Goal: Information Seeking & Learning: Learn about a topic

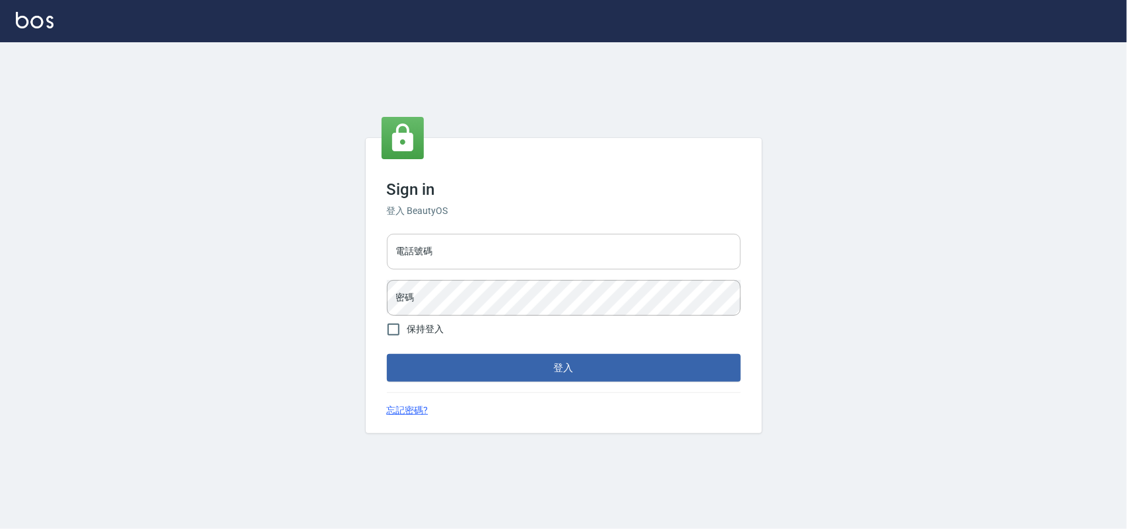
click at [525, 245] on input "電話號碼" at bounding box center [564, 252] width 354 height 36
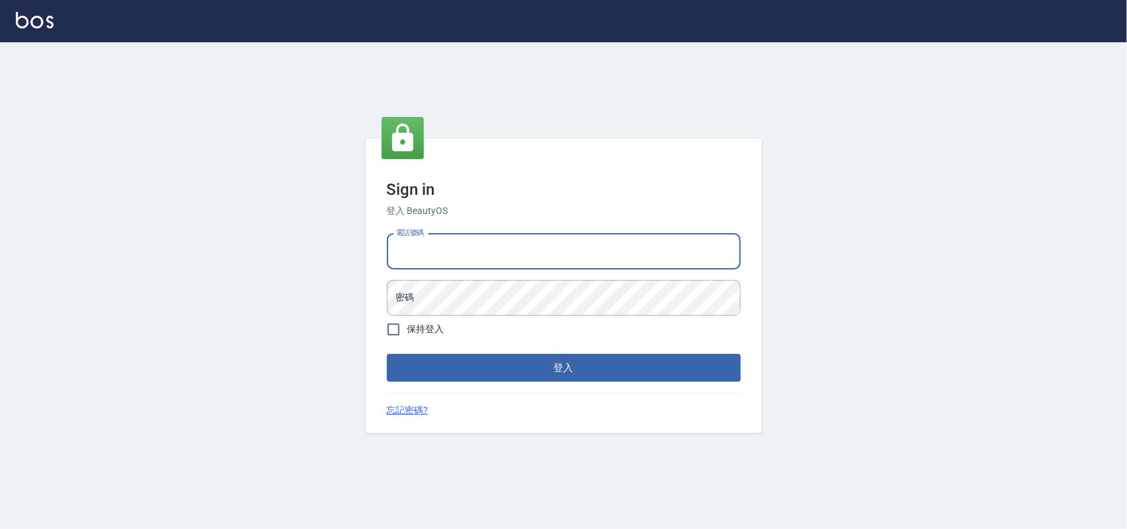
type input "0985335300"
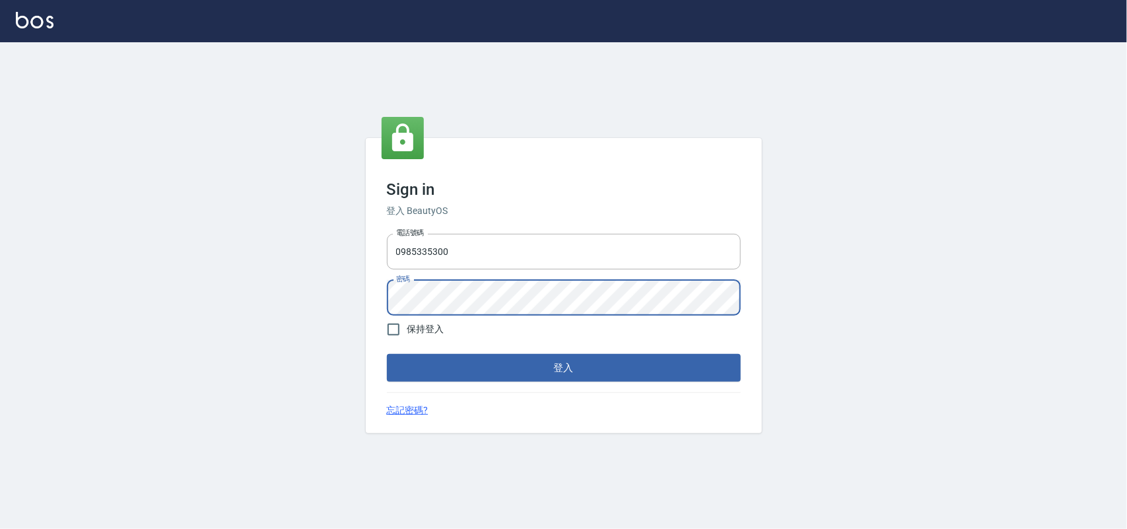
click at [387, 354] on button "登入" at bounding box center [564, 368] width 354 height 28
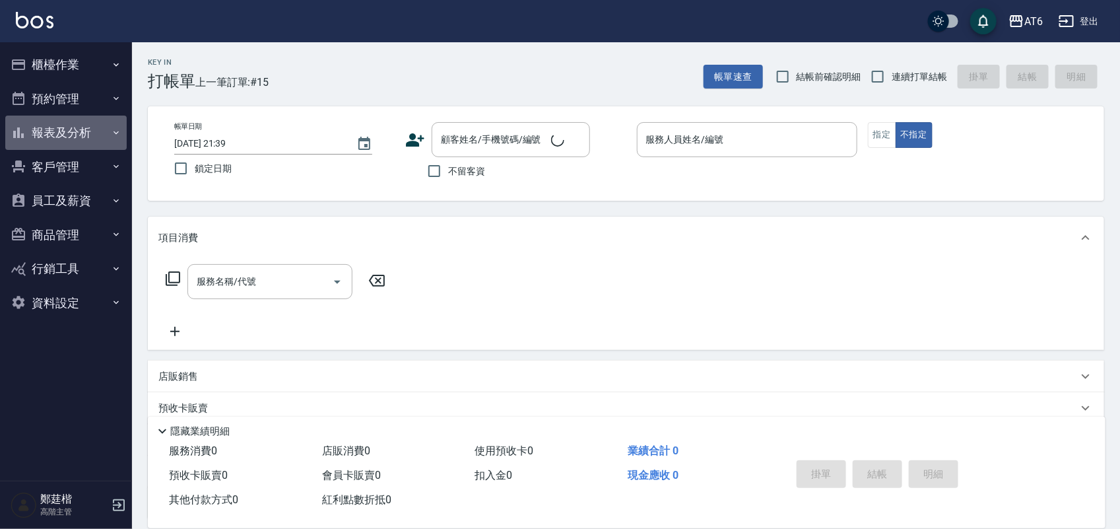
click at [76, 135] on button "報表及分析" at bounding box center [65, 132] width 121 height 34
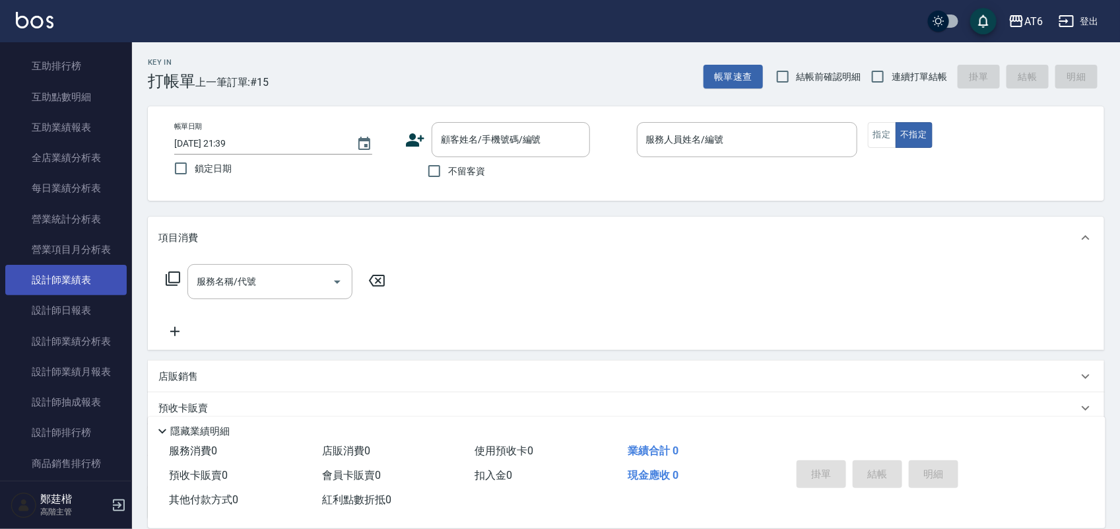
scroll to position [330, 0]
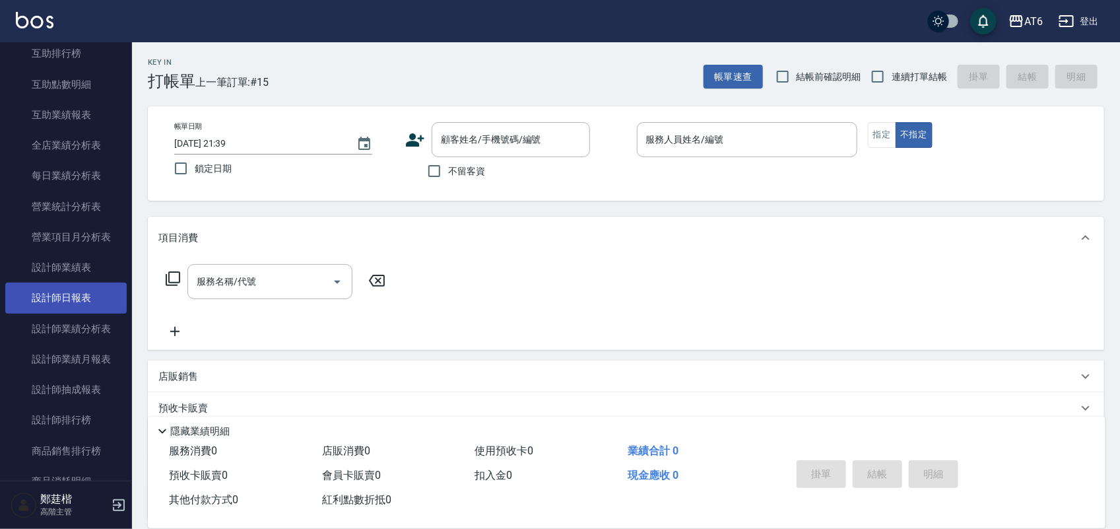
click at [87, 298] on link "設計師日報表" at bounding box center [65, 297] width 121 height 30
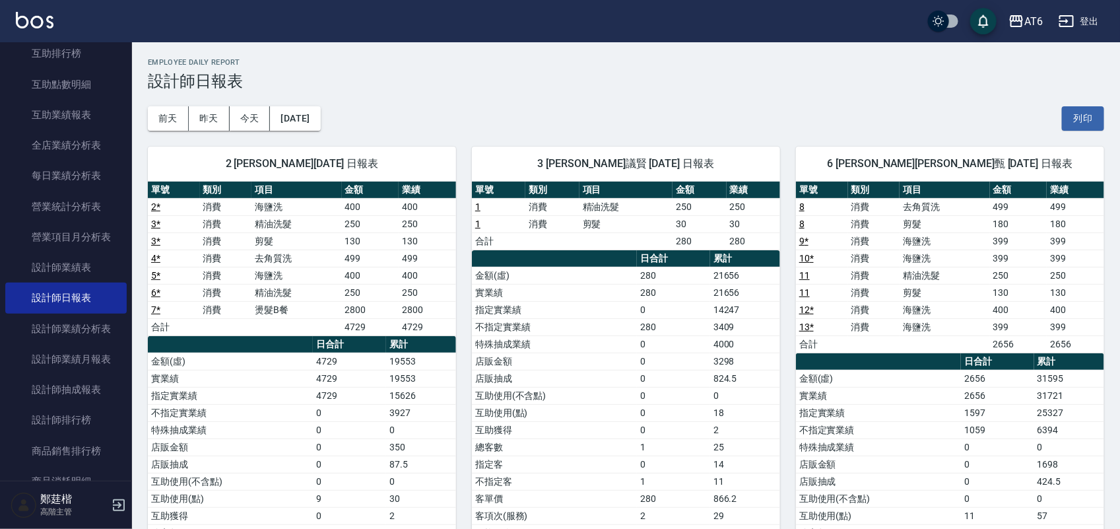
drag, startPoint x: 725, startPoint y: 57, endPoint x: 693, endPoint y: 63, distance: 32.4
drag, startPoint x: 701, startPoint y: 63, endPoint x: 641, endPoint y: 65, distance: 59.4
click at [641, 65] on h2 "Employee Daily Report" at bounding box center [626, 62] width 956 height 9
drag, startPoint x: 651, startPoint y: 67, endPoint x: 616, endPoint y: 68, distance: 35.7
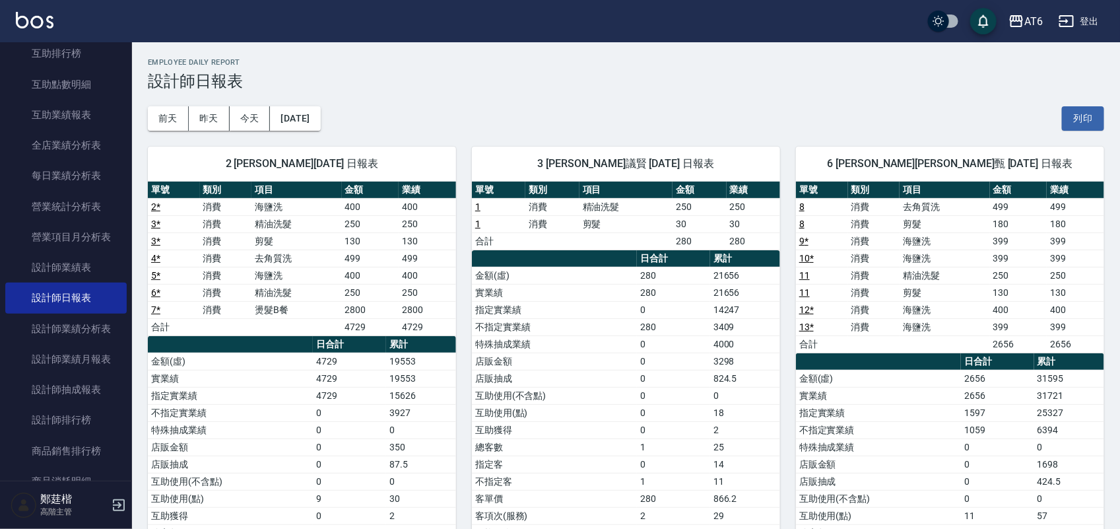
click at [616, 68] on div "Employee Daily Report 設計師日報表" at bounding box center [626, 74] width 956 height 32
drag, startPoint x: 728, startPoint y: 80, endPoint x: 713, endPoint y: 79, distance: 15.2
click at [698, 79] on h3 "設計師日報表" at bounding box center [626, 81] width 956 height 18
drag, startPoint x: 737, startPoint y: 73, endPoint x: 685, endPoint y: 64, distance: 52.9
click at [675, 64] on h2 "Employee Daily Report" at bounding box center [626, 62] width 956 height 9
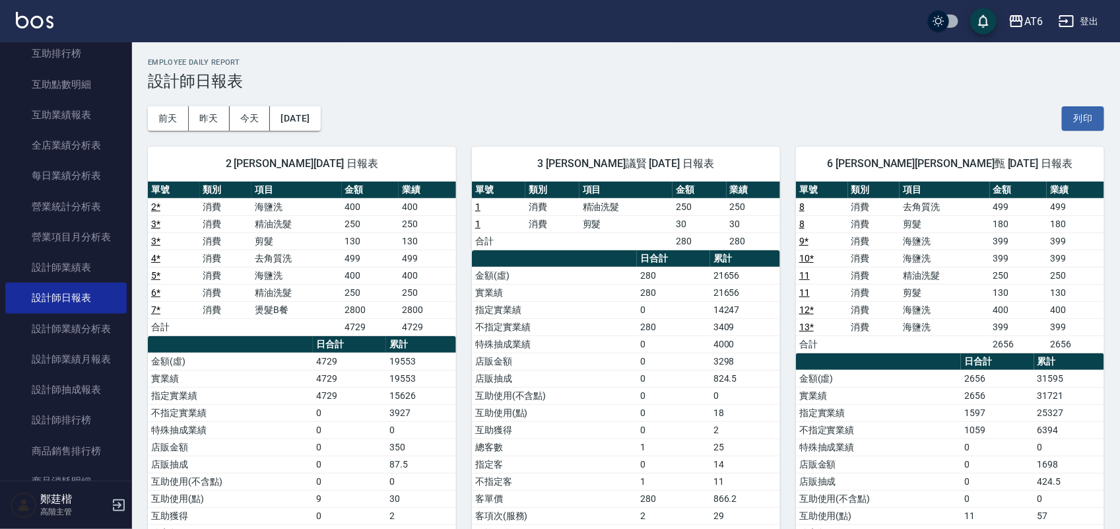
drag, startPoint x: 769, startPoint y: 67, endPoint x: 608, endPoint y: 55, distance: 161.5
drag, startPoint x: 608, startPoint y: 55, endPoint x: 657, endPoint y: 63, distance: 50.2
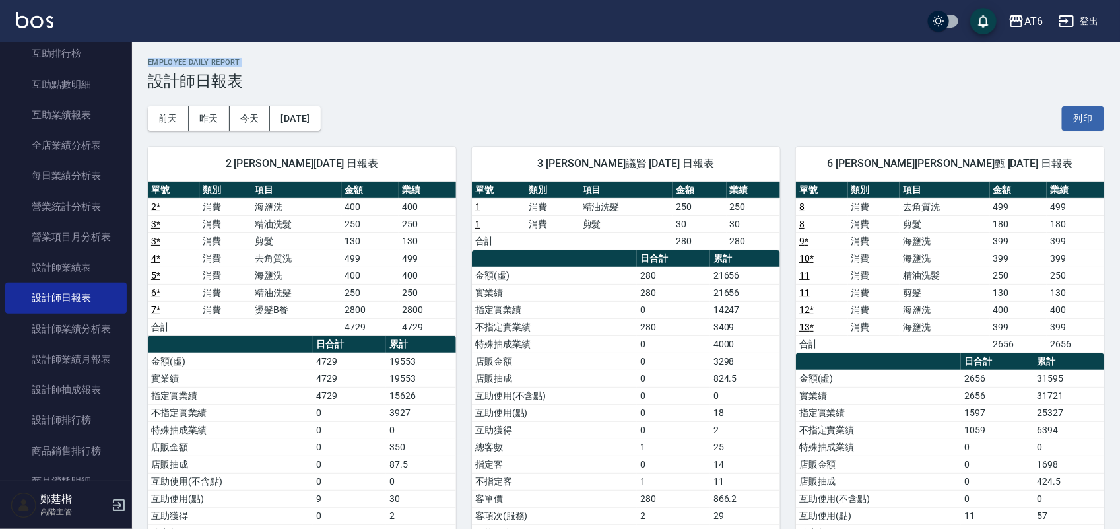
drag, startPoint x: 729, startPoint y: 65, endPoint x: 677, endPoint y: 68, distance: 52.2
click at [677, 68] on div "Employee Daily Report 設計師日報表" at bounding box center [626, 74] width 956 height 32
drag, startPoint x: 713, startPoint y: 68, endPoint x: 672, endPoint y: 76, distance: 42.3
click at [628, 76] on h3 "設計師日報表" at bounding box center [626, 81] width 956 height 18
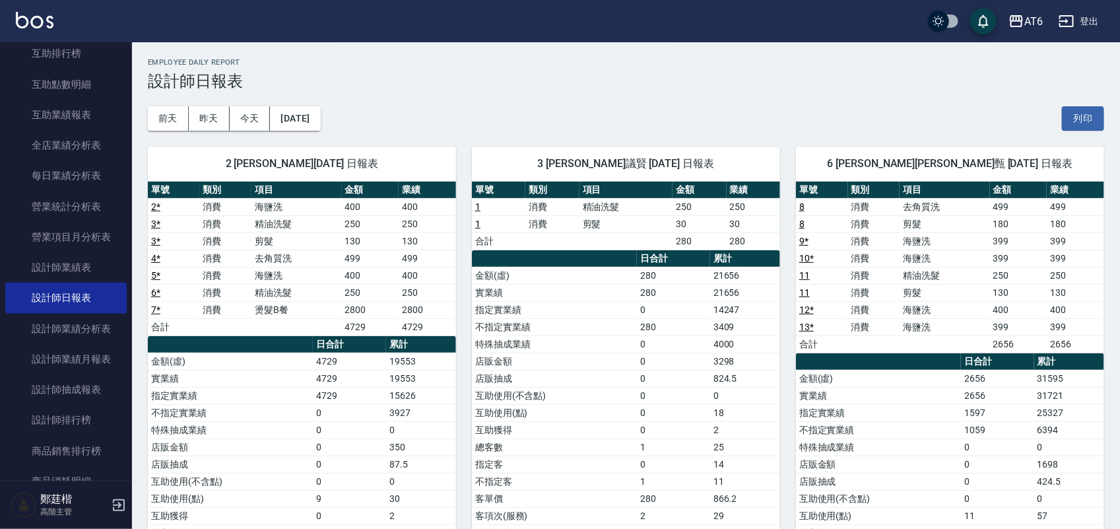
drag, startPoint x: 678, startPoint y: 76, endPoint x: 638, endPoint y: 74, distance: 40.3
click at [638, 74] on h3 "設計師日報表" at bounding box center [626, 81] width 956 height 18
drag, startPoint x: 657, startPoint y: 86, endPoint x: 598, endPoint y: 84, distance: 58.8
click at [598, 84] on h3 "設計師日報表" at bounding box center [626, 81] width 956 height 18
click at [318, 127] on button "[DATE]" at bounding box center [295, 118] width 50 height 24
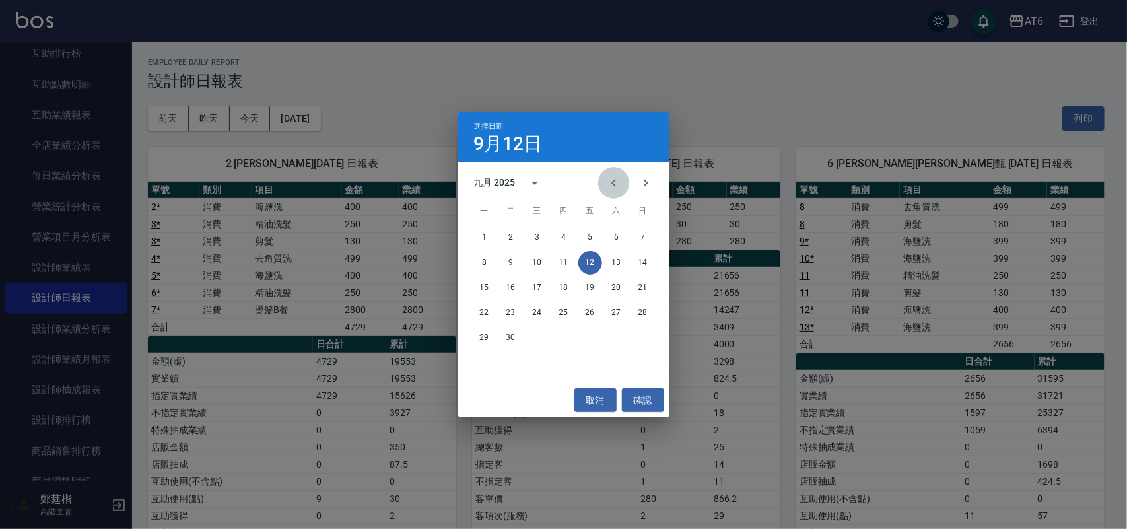
drag, startPoint x: 615, startPoint y: 188, endPoint x: 611, endPoint y: 180, distance: 8.9
click at [615, 187] on icon "Previous month" at bounding box center [614, 183] width 16 height 16
click at [506, 290] on button "12" at bounding box center [511, 288] width 24 height 24
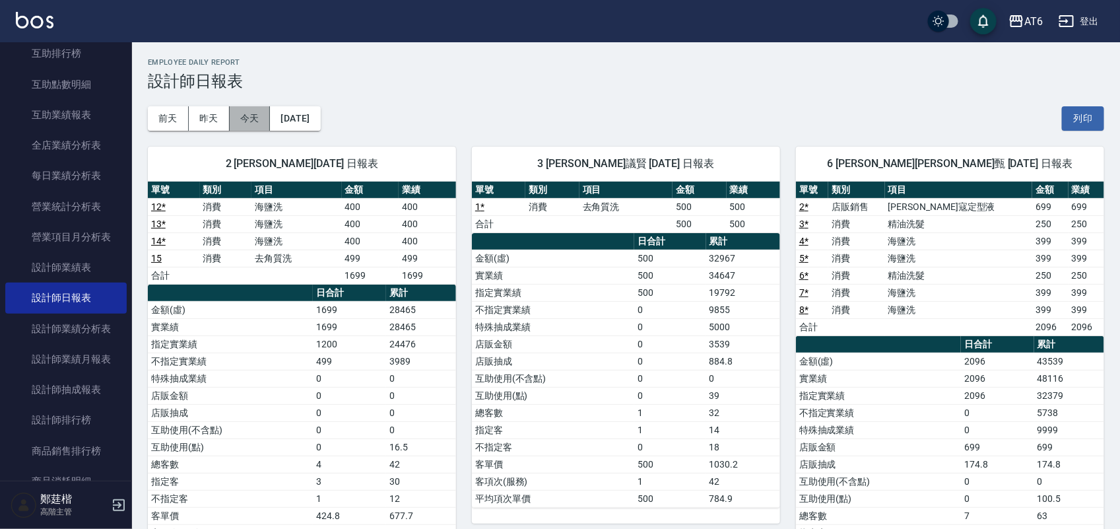
click at [252, 121] on button "今天" at bounding box center [250, 118] width 41 height 24
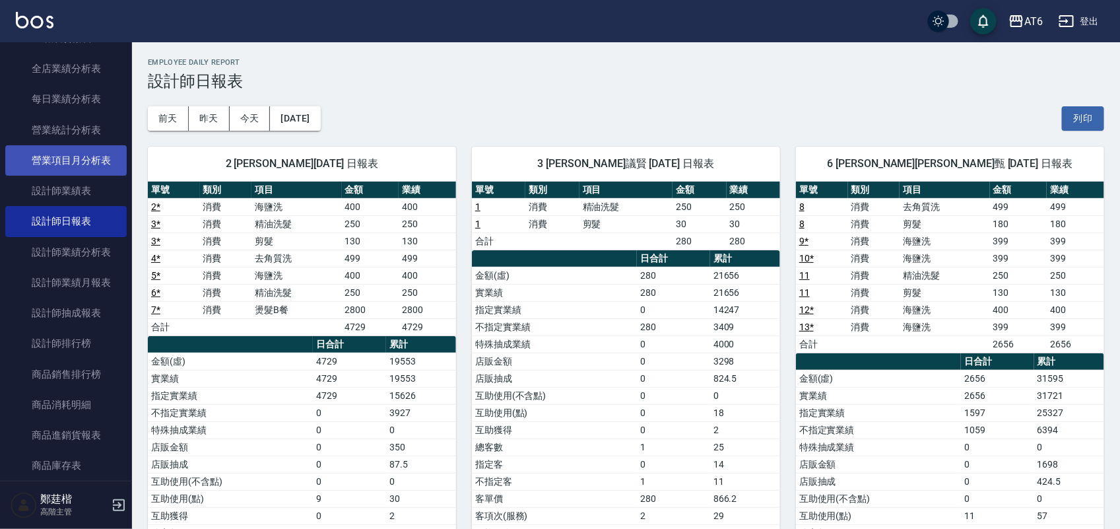
scroll to position [495, 0]
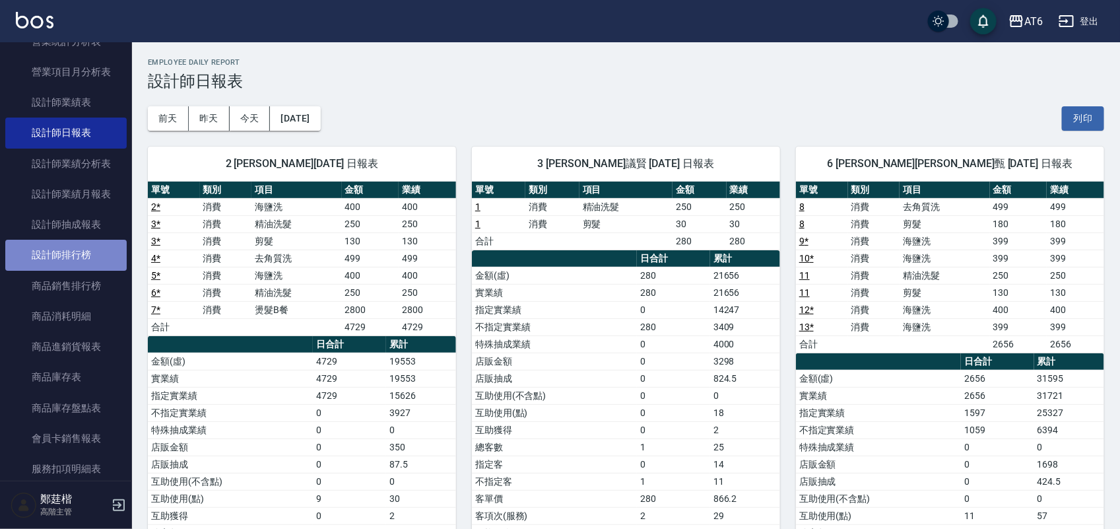
click at [82, 261] on link "設計師排行榜" at bounding box center [65, 255] width 121 height 30
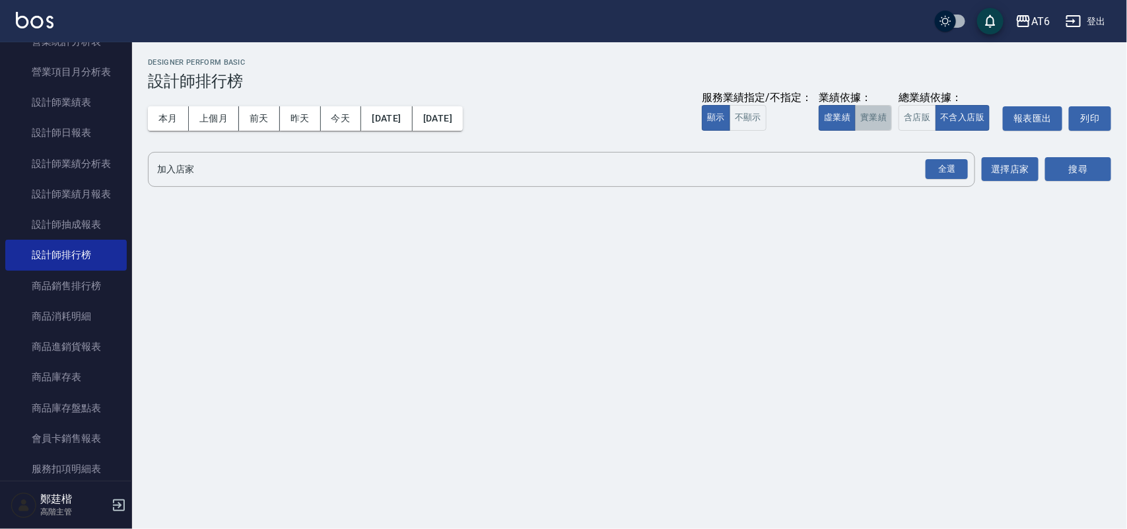
click at [873, 123] on button "實業績" at bounding box center [873, 118] width 37 height 26
click at [938, 170] on div "全選" at bounding box center [946, 169] width 42 height 20
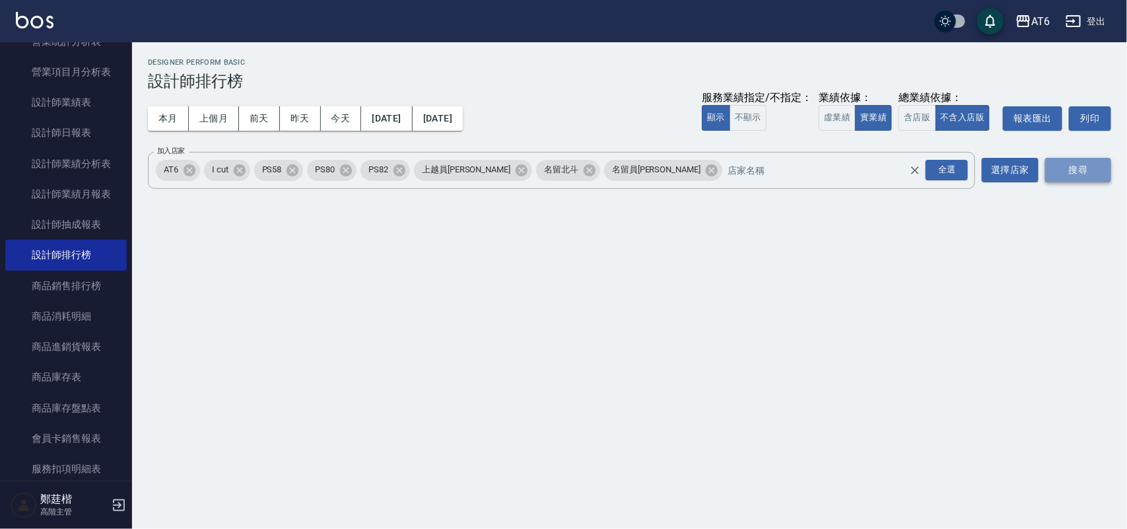
click at [1080, 170] on button "搜尋" at bounding box center [1078, 170] width 66 height 24
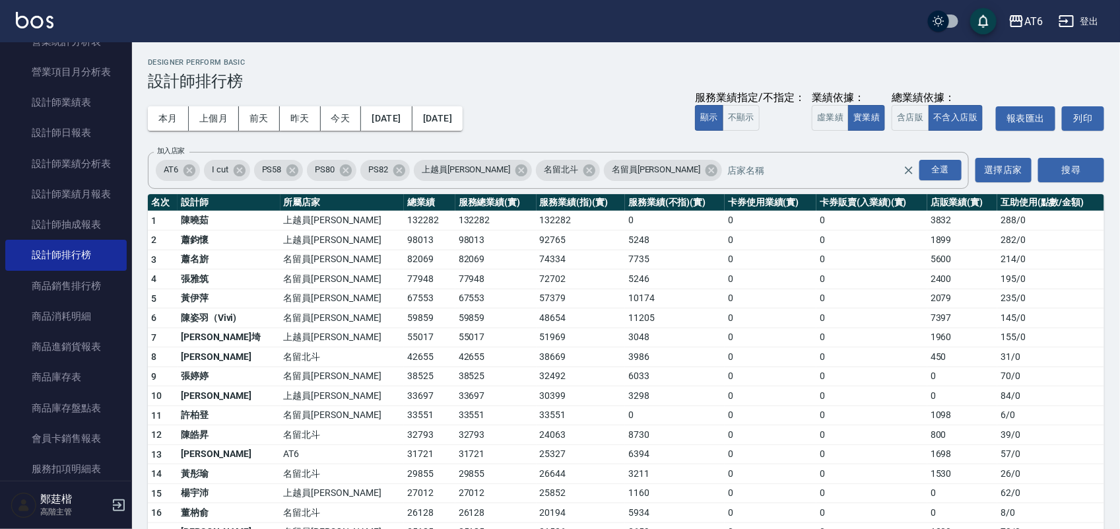
drag, startPoint x: 921, startPoint y: 70, endPoint x: 813, endPoint y: 54, distance: 108.7
click at [813, 54] on div "AT6 [DATE] - [DATE] 設計師排行榜 列印時間： [DATE][PHONE_NUMBER]:42 Designer Perform Basic…" at bounding box center [626, 444] width 988 height 805
drag, startPoint x: 641, startPoint y: 77, endPoint x: 601, endPoint y: 77, distance: 40.3
click at [601, 77] on h3 "設計師排行榜" at bounding box center [626, 81] width 956 height 18
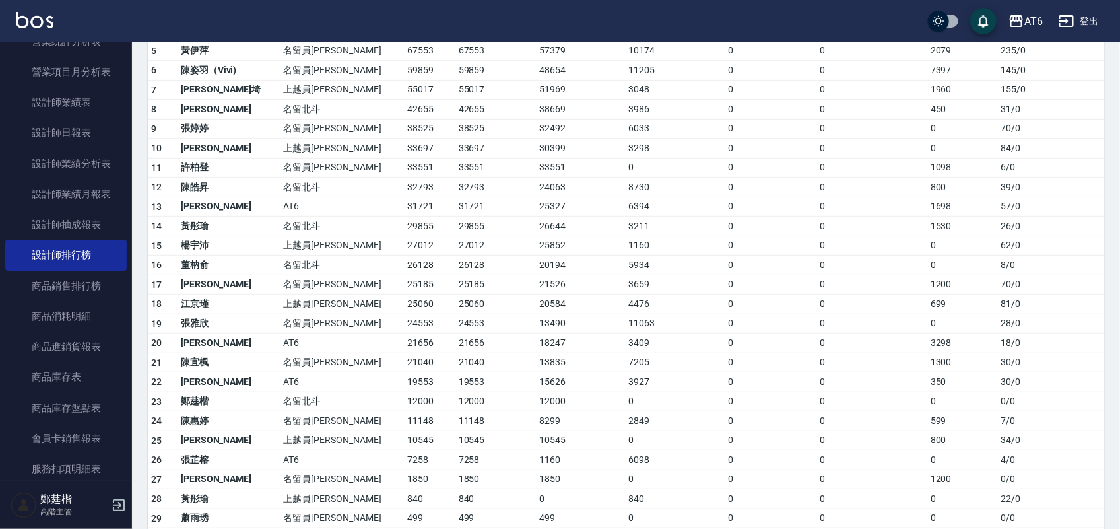
scroll to position [165, 0]
